Goal: Information Seeking & Learning: Learn about a topic

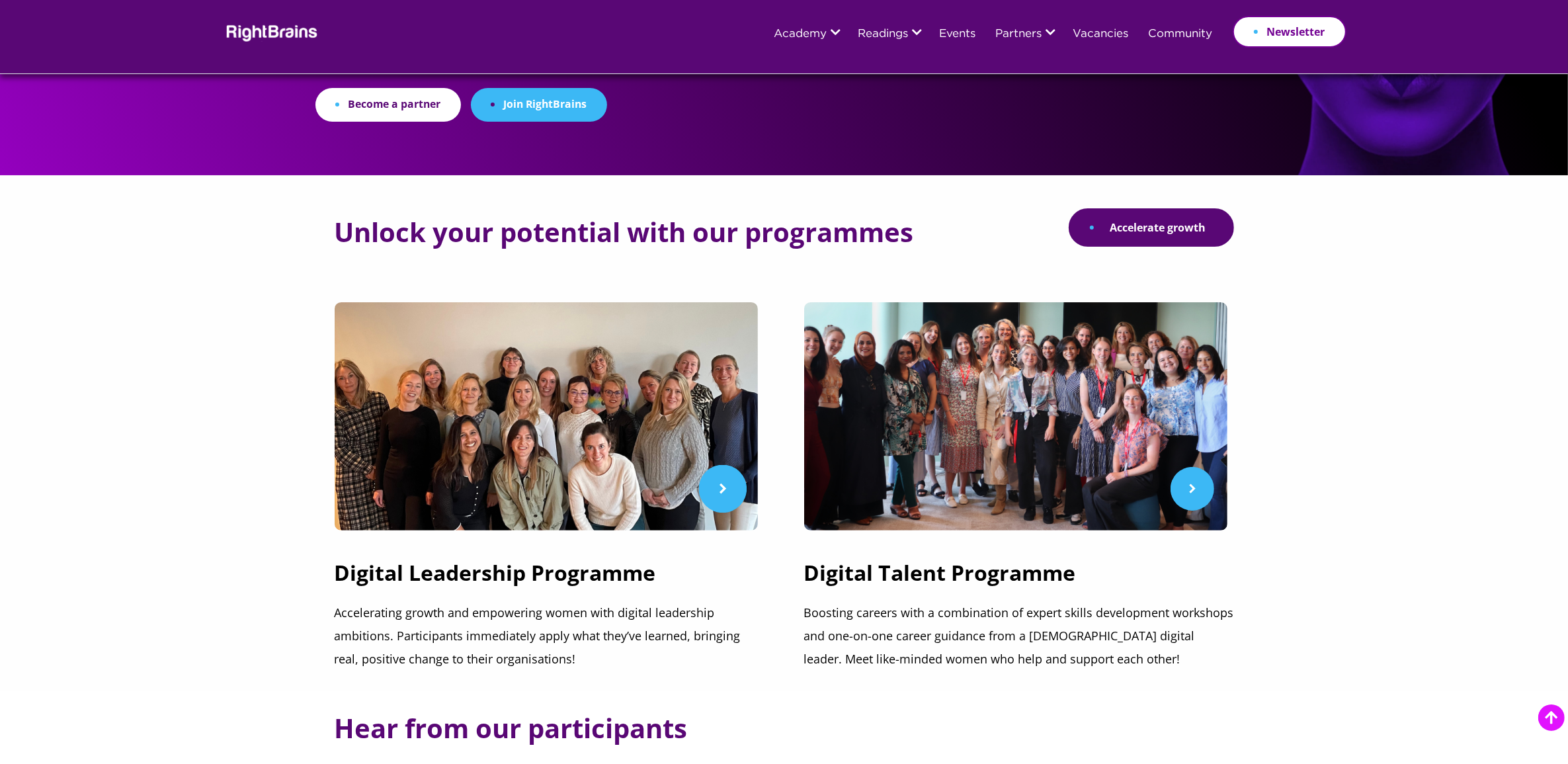
scroll to position [331, 0]
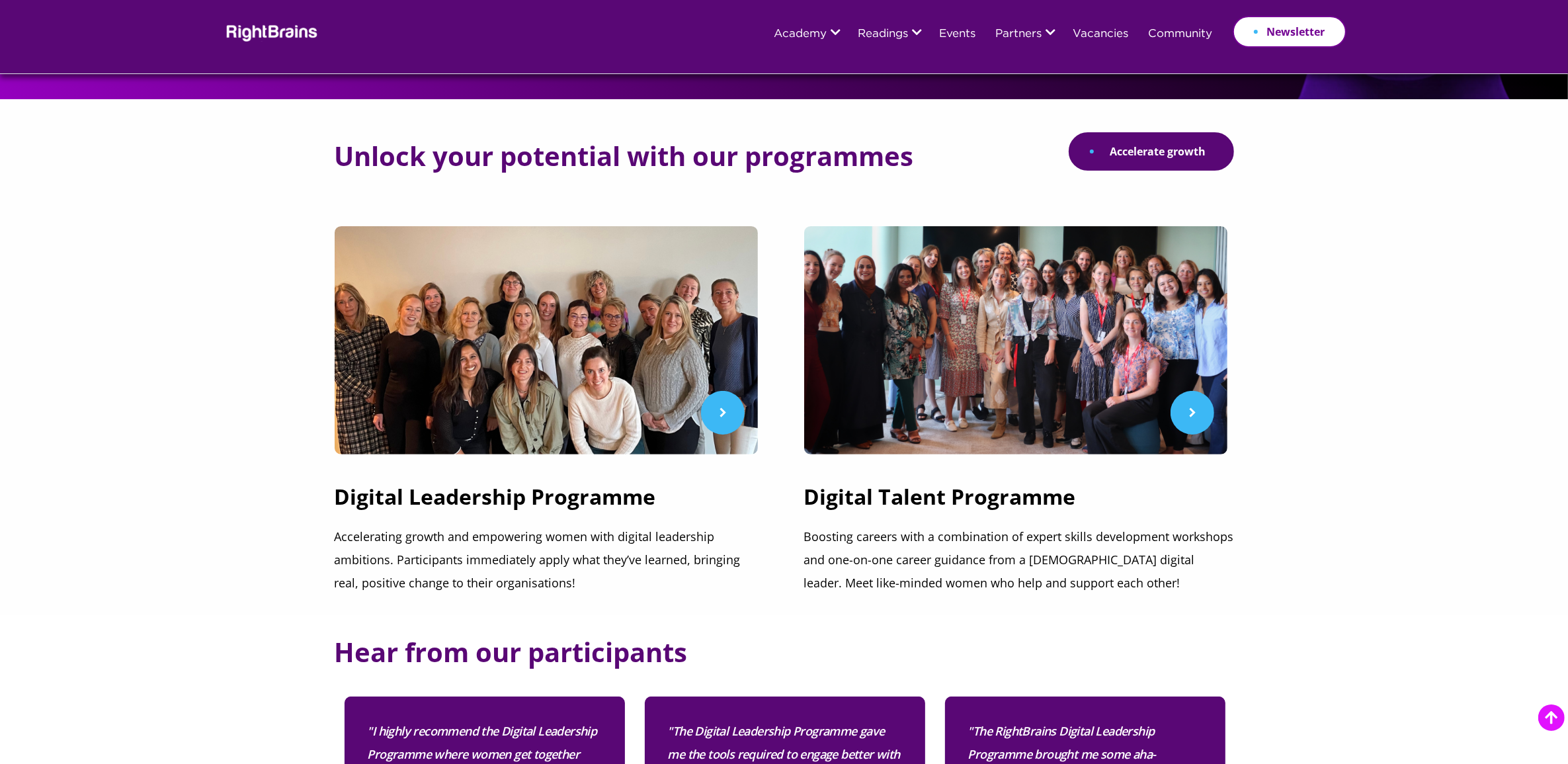
click at [489, 494] on h3 "Digital Leadership Programme" at bounding box center [549, 503] width 430 height 43
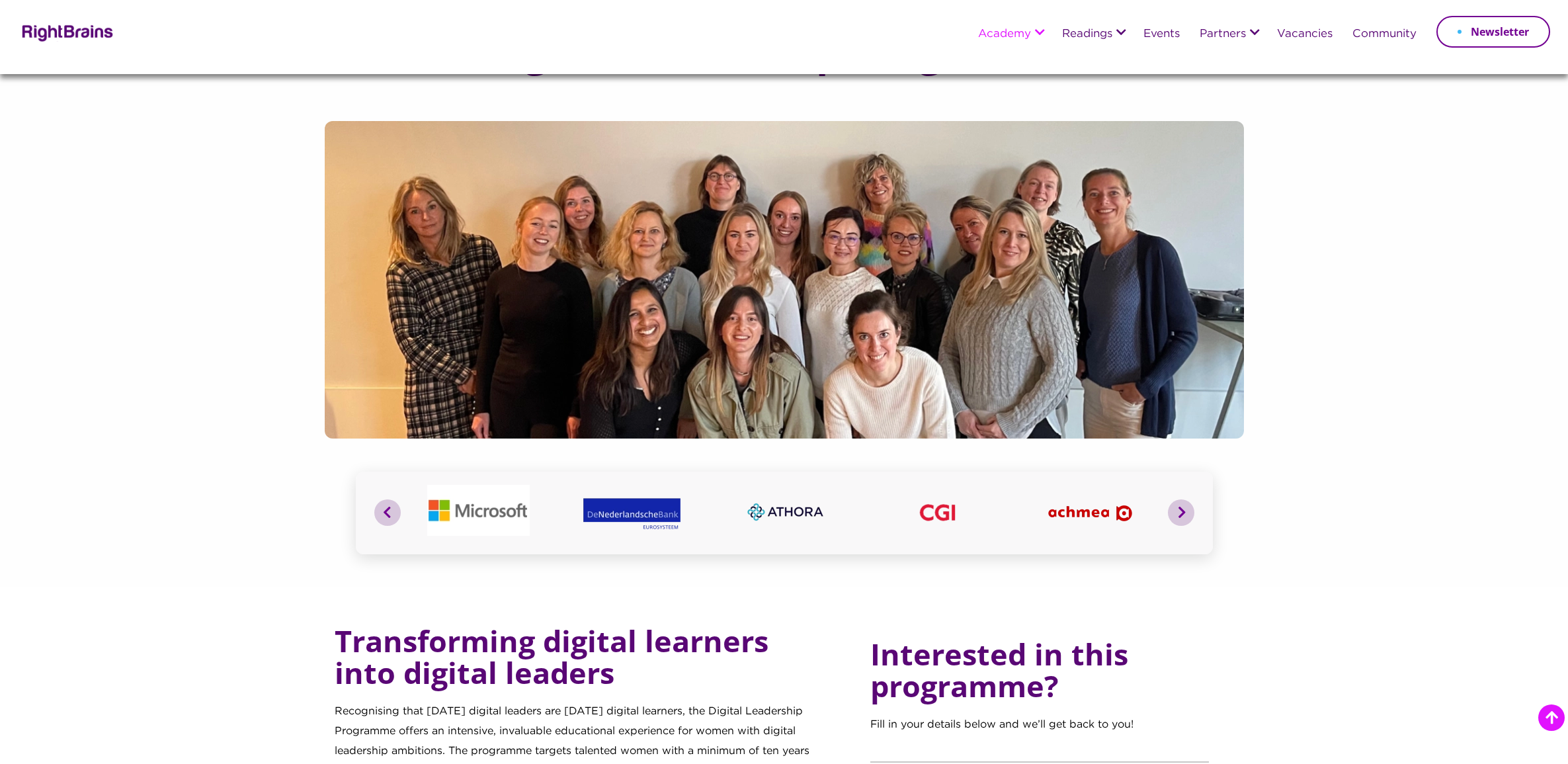
scroll to position [1158, 0]
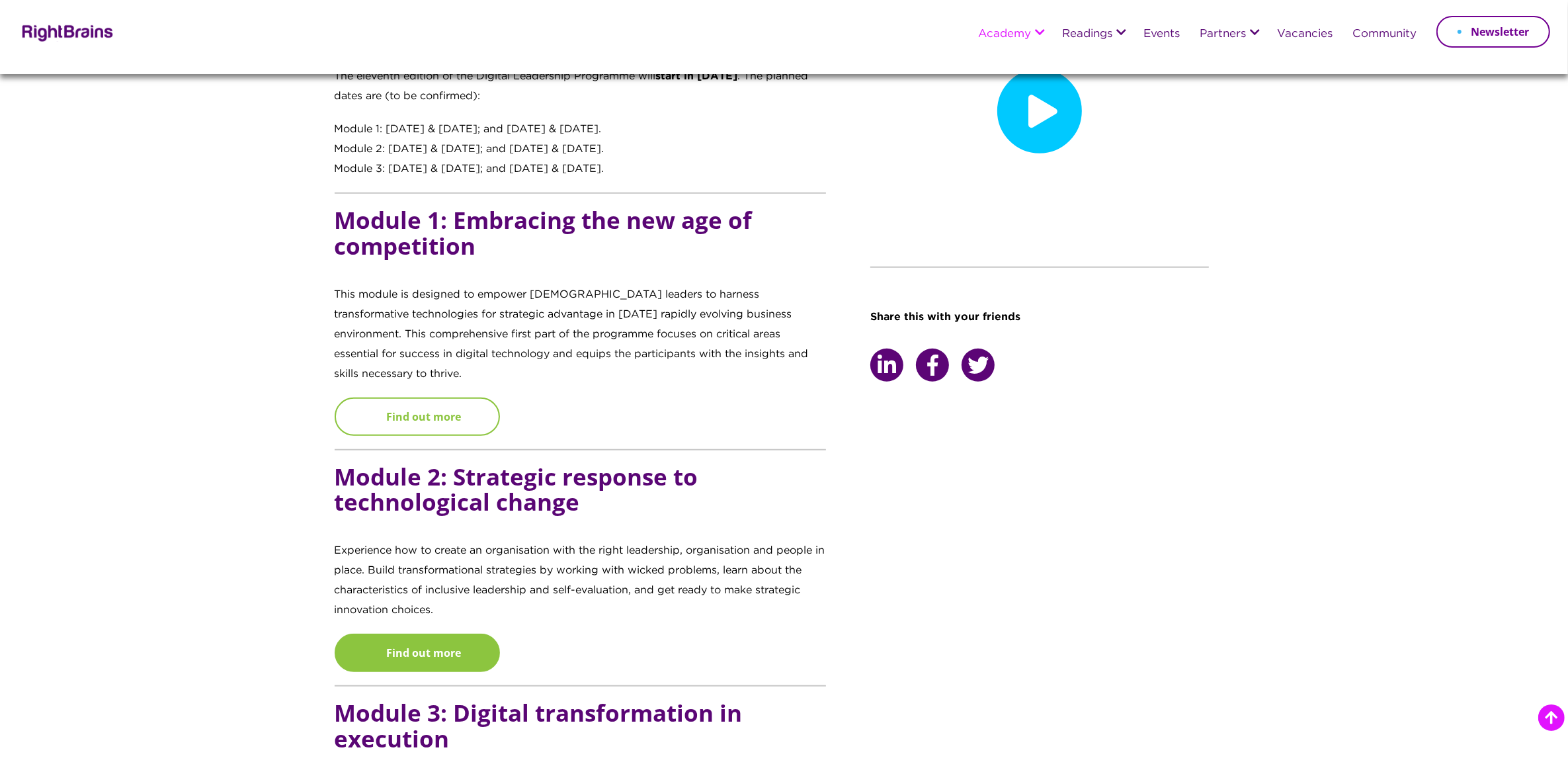
click at [458, 398] on link "Find out more" at bounding box center [417, 416] width 165 height 38
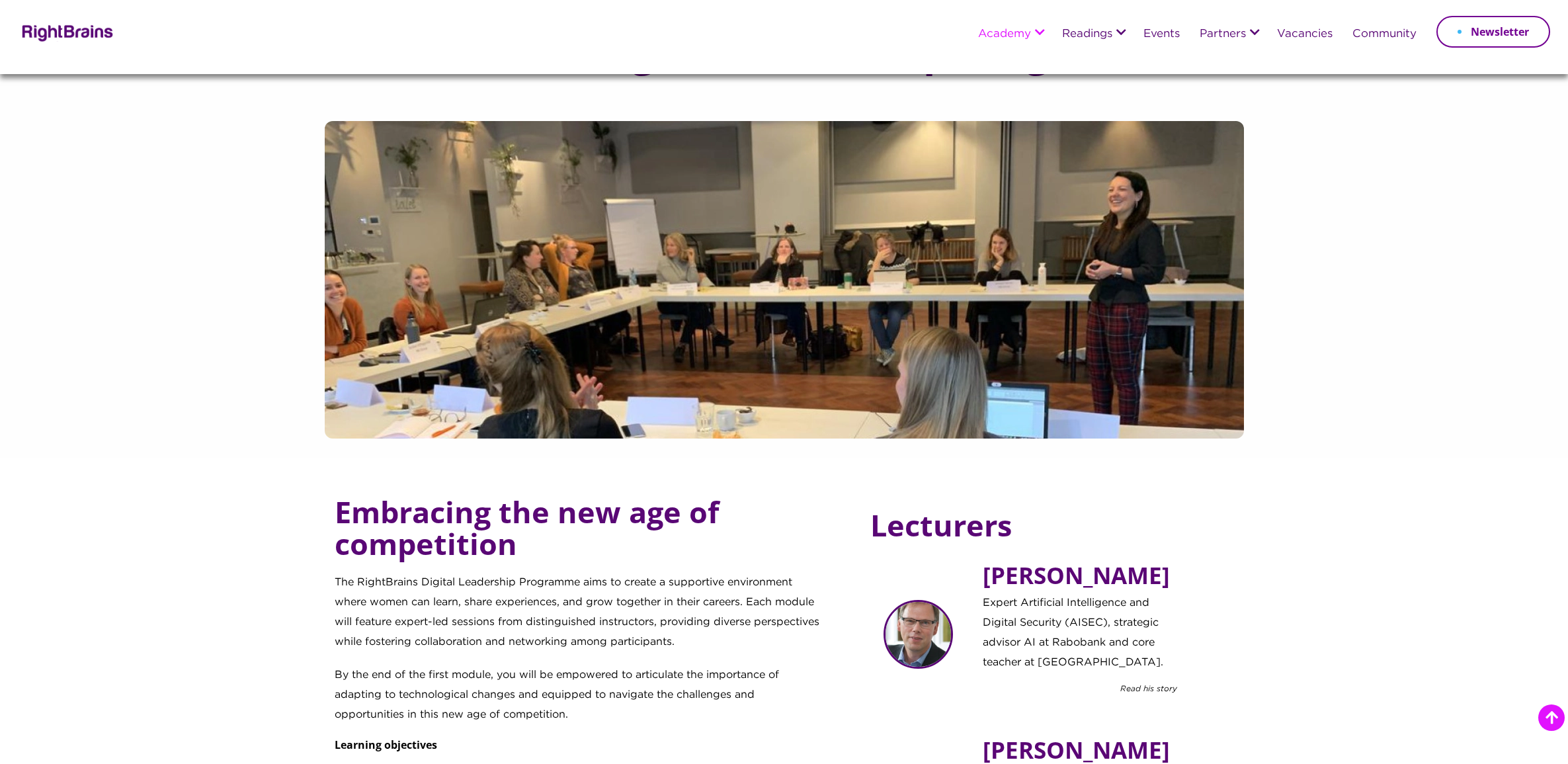
scroll to position [413, 0]
